Goal: Information Seeking & Learning: Get advice/opinions

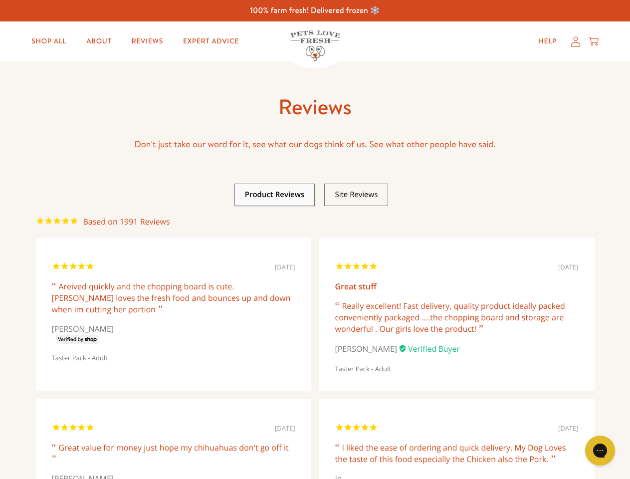
click at [275, 195] on link at bounding box center [275, 195] width 60 height 10
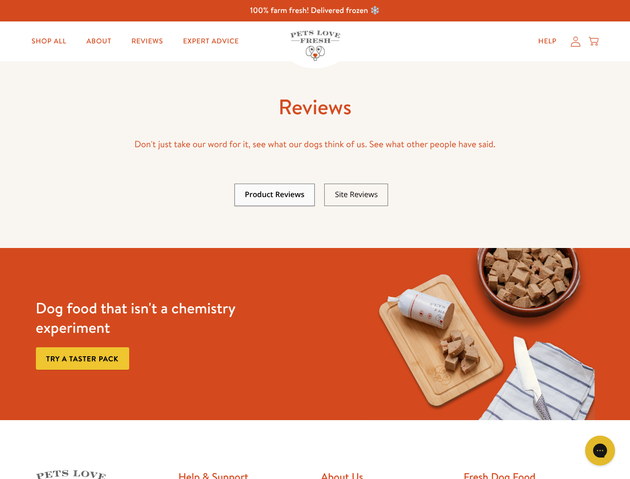
click at [356, 195] on link at bounding box center [356, 195] width 43 height 10
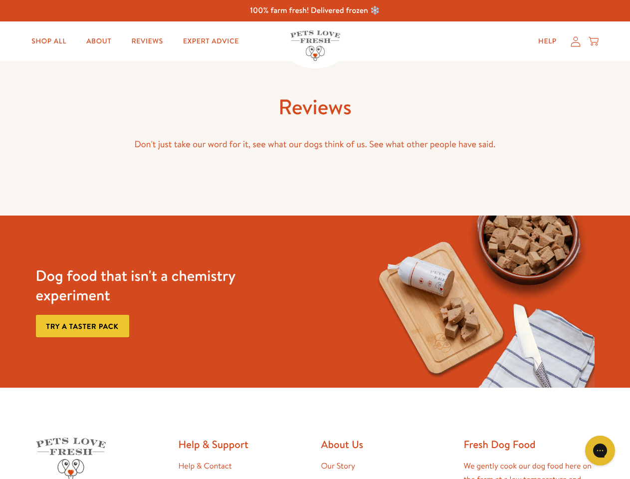
click at [600, 451] on icon "Gorgias live chat" at bounding box center [599, 450] width 9 height 9
